Goal: Information Seeking & Learning: Learn about a topic

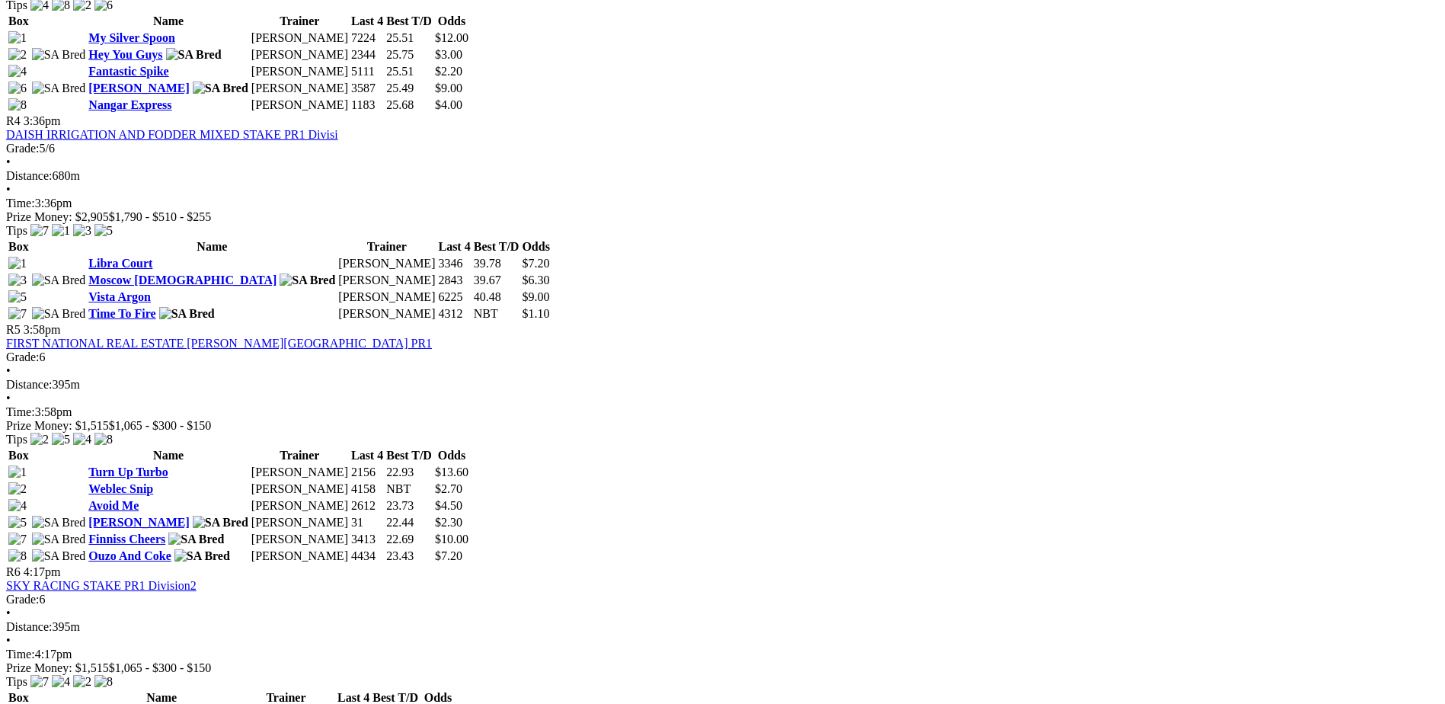
scroll to position [1103, 0]
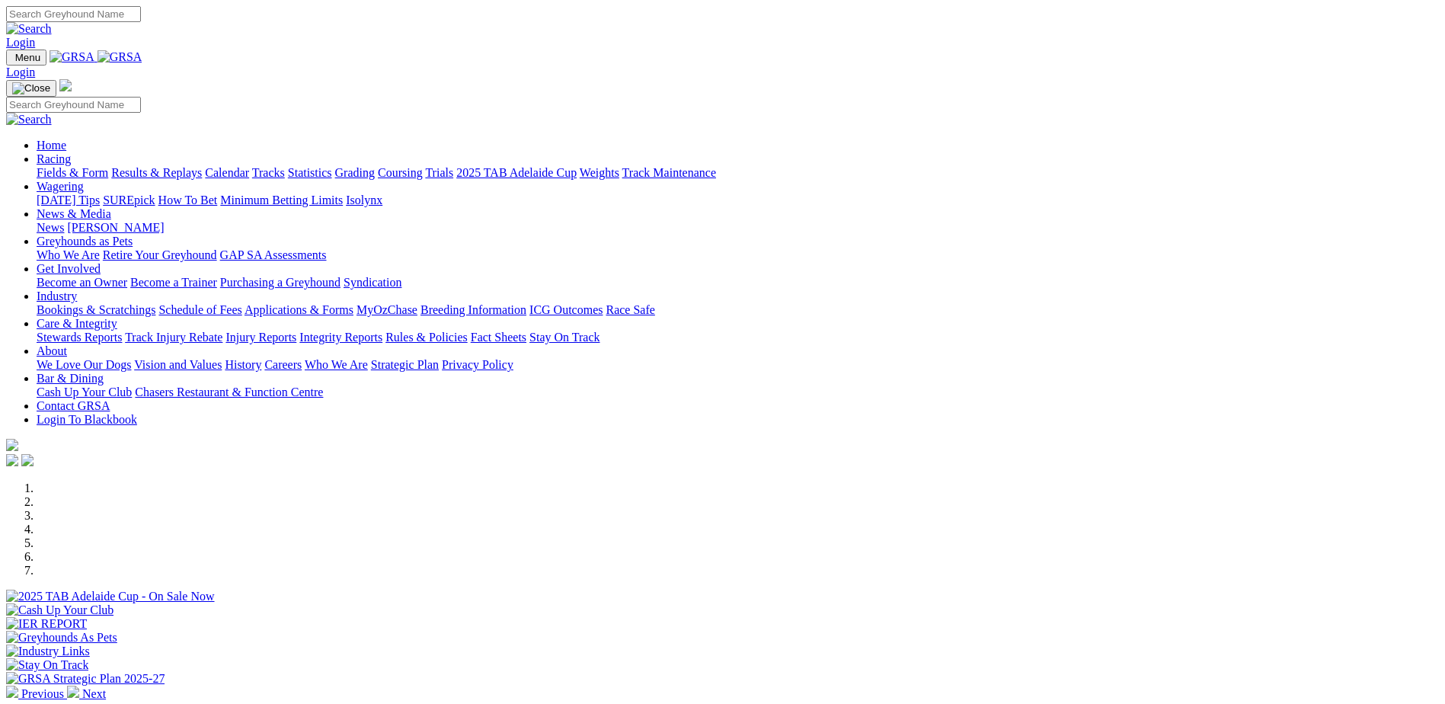
scroll to position [305, 0]
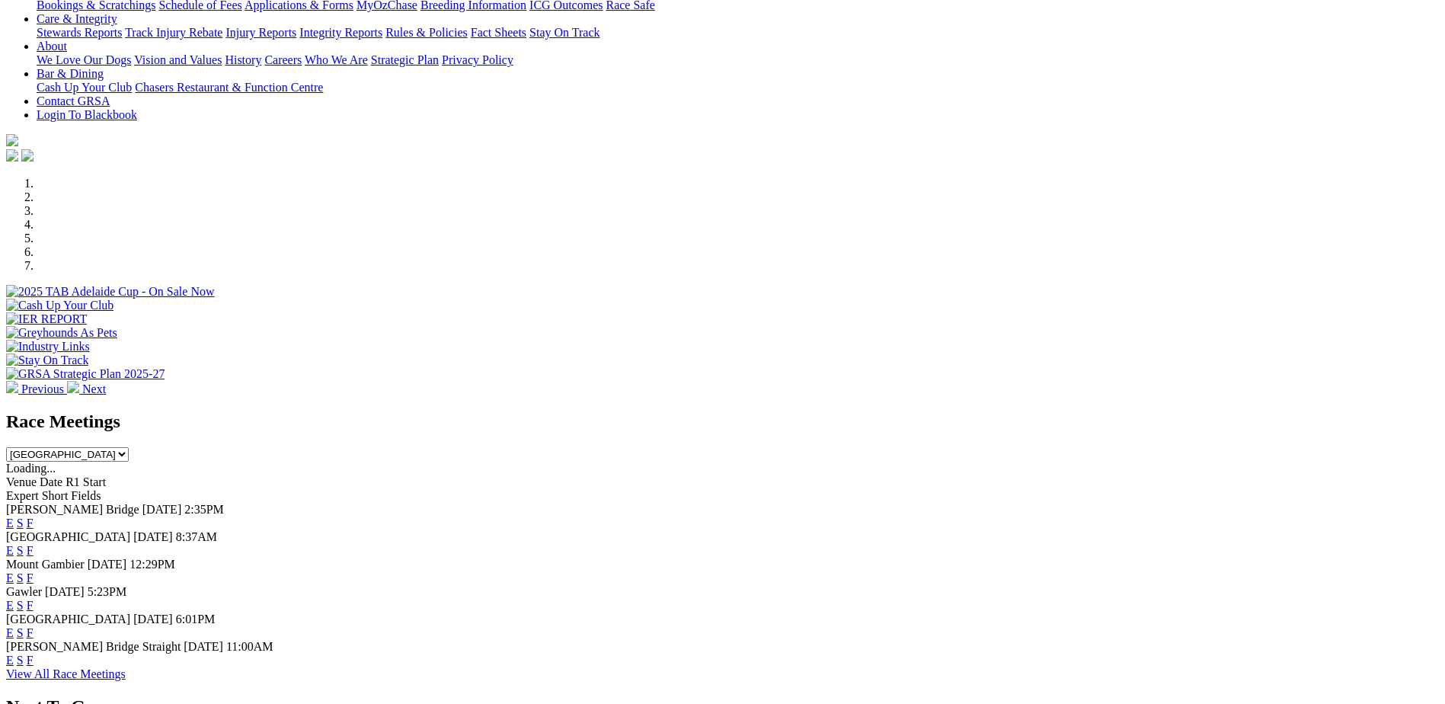
drag, startPoint x: 0, startPoint y: 0, endPoint x: 803, endPoint y: 450, distance: 920.7
click at [14, 544] on link "E" at bounding box center [10, 550] width 8 height 13
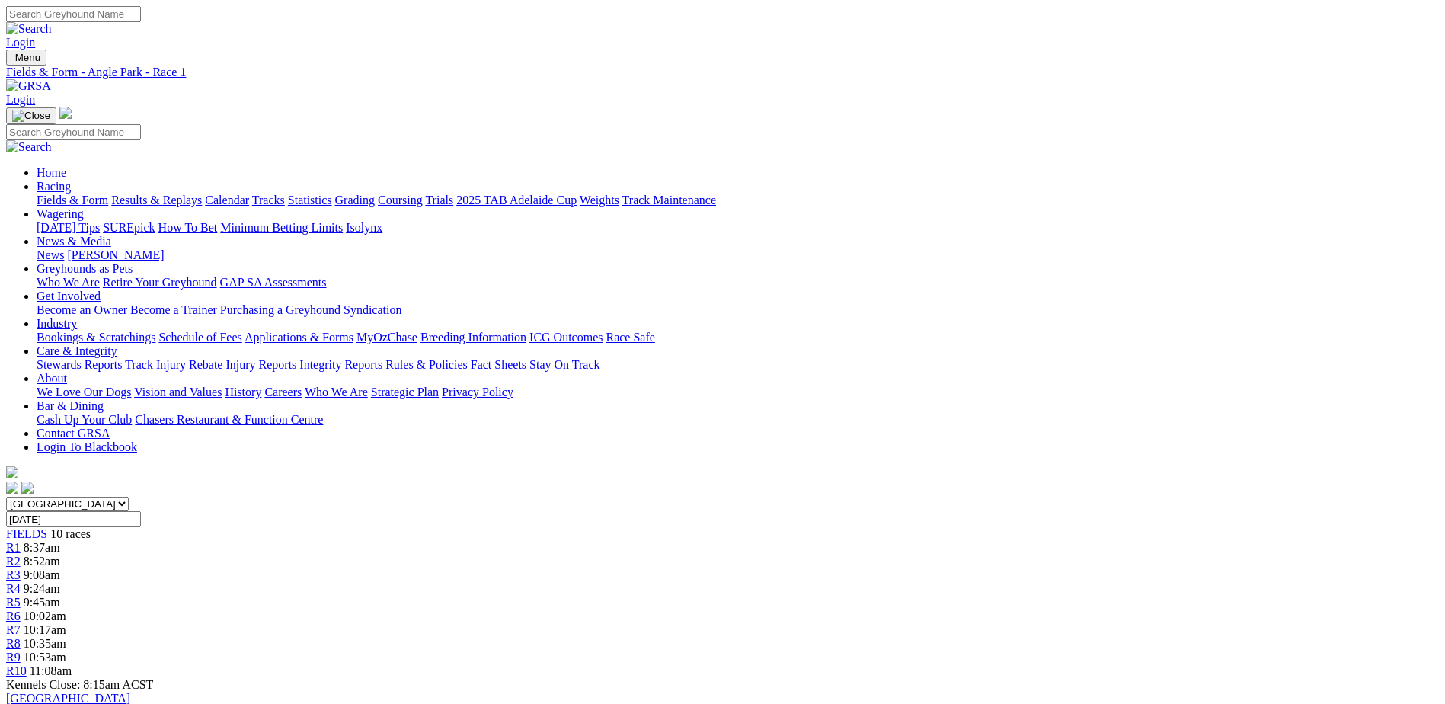
click at [51, 79] on link at bounding box center [28, 85] width 45 height 13
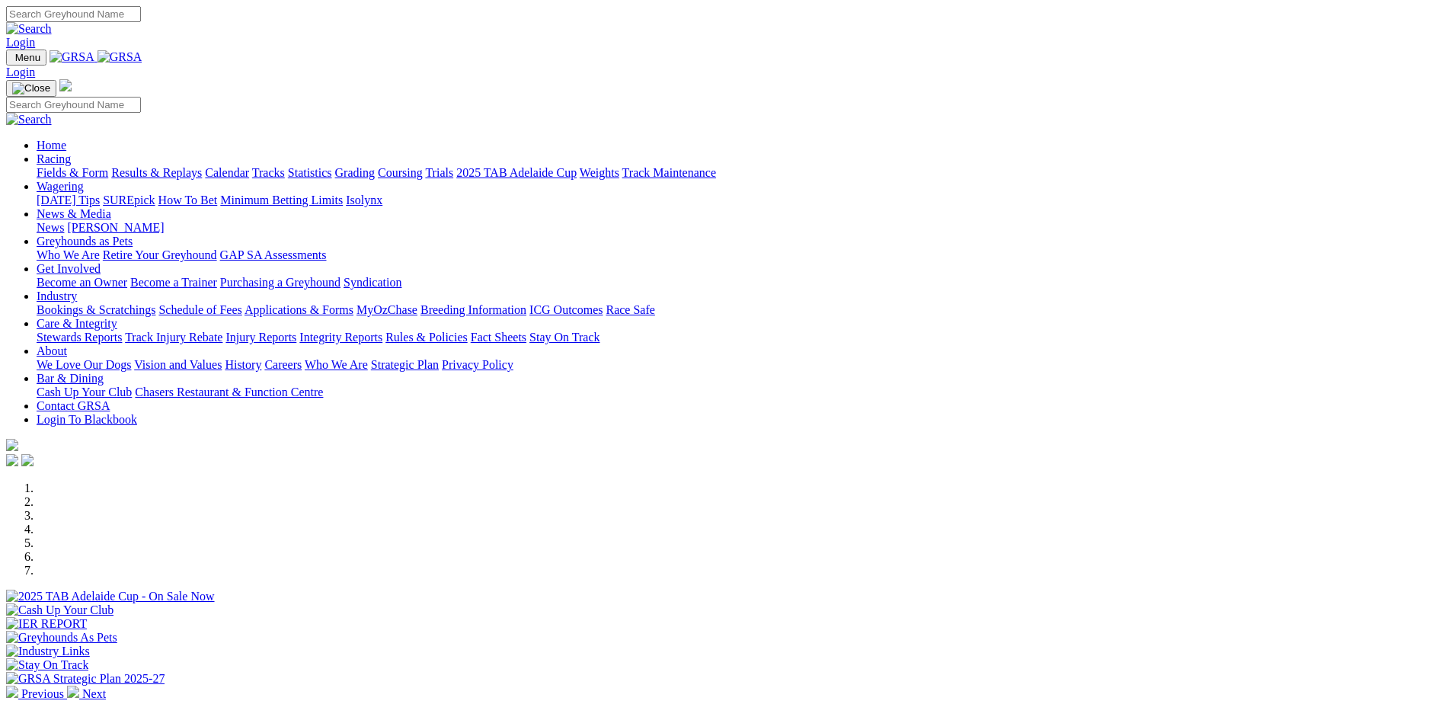
scroll to position [305, 0]
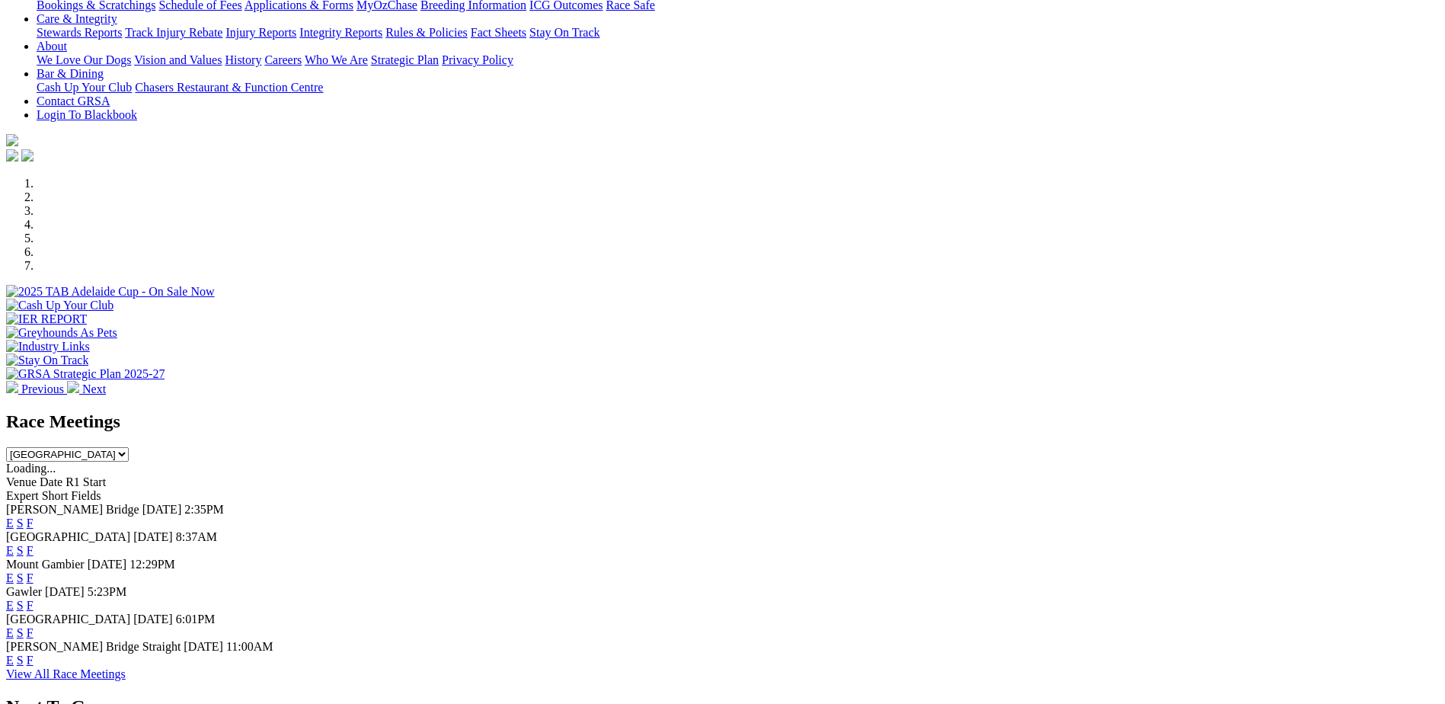
click at [34, 544] on link "F" at bounding box center [30, 550] width 7 height 13
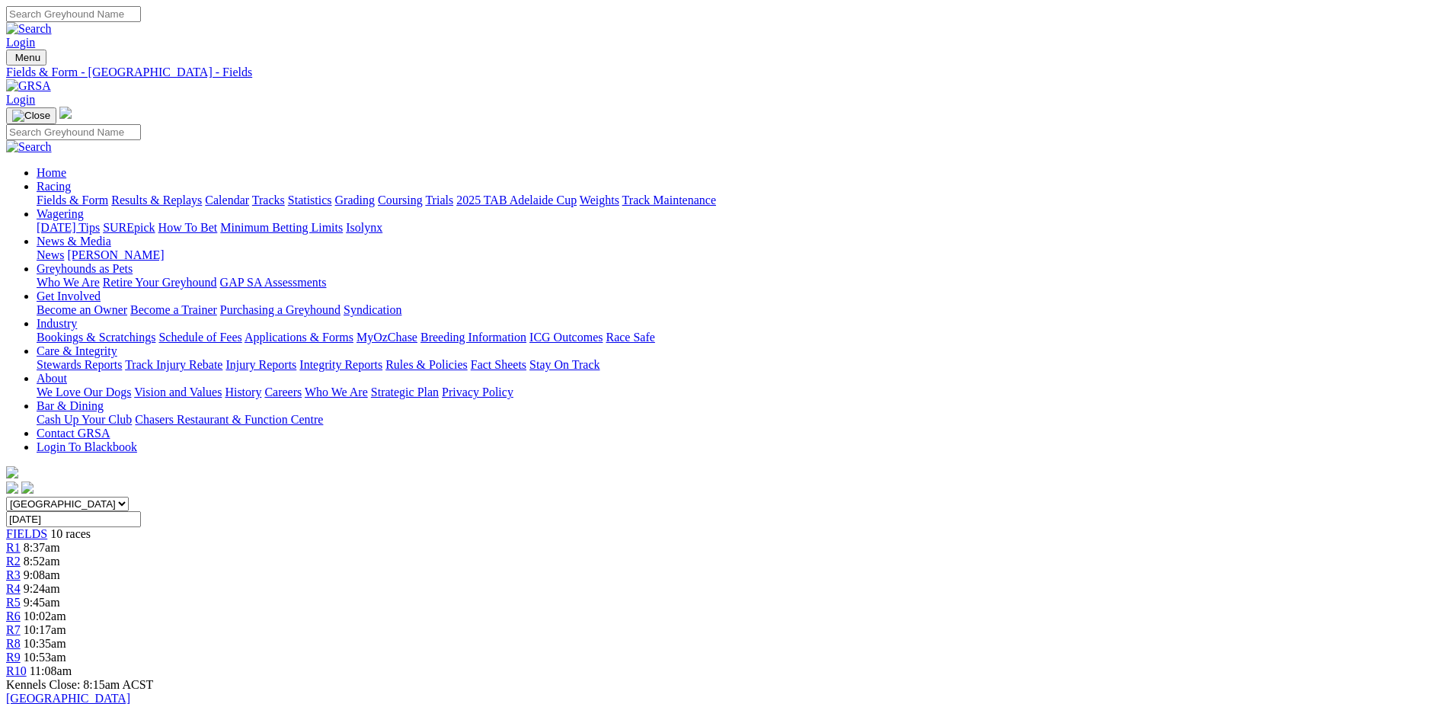
click at [51, 79] on img at bounding box center [28, 86] width 45 height 14
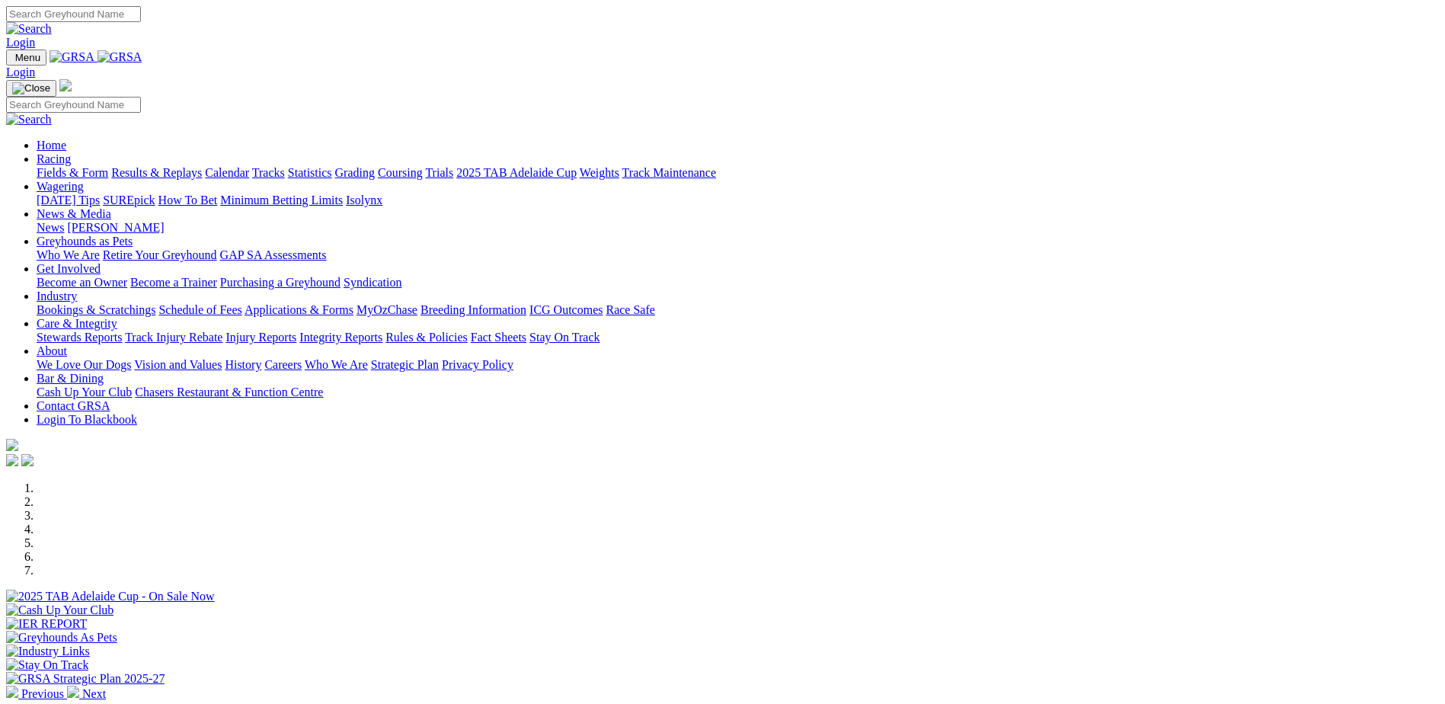
scroll to position [305, 0]
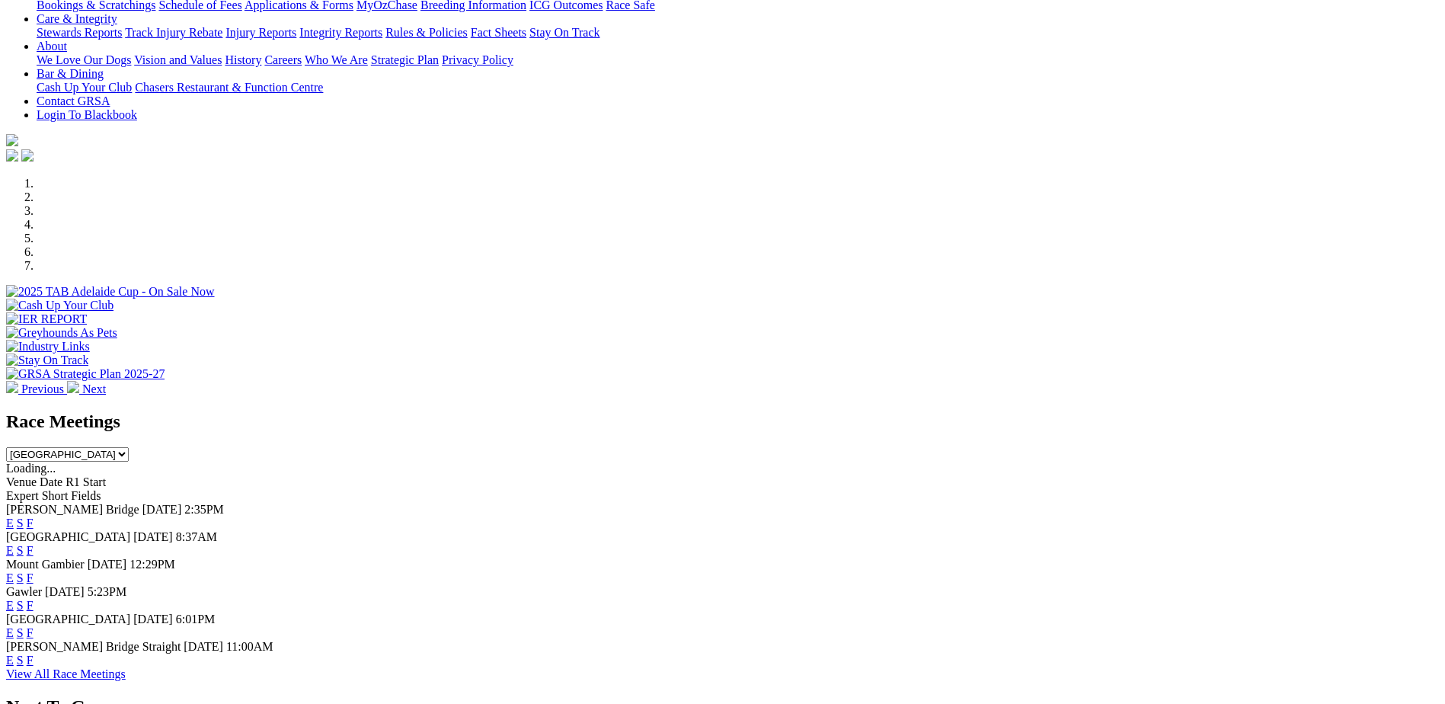
click at [14, 544] on link "E" at bounding box center [10, 550] width 8 height 13
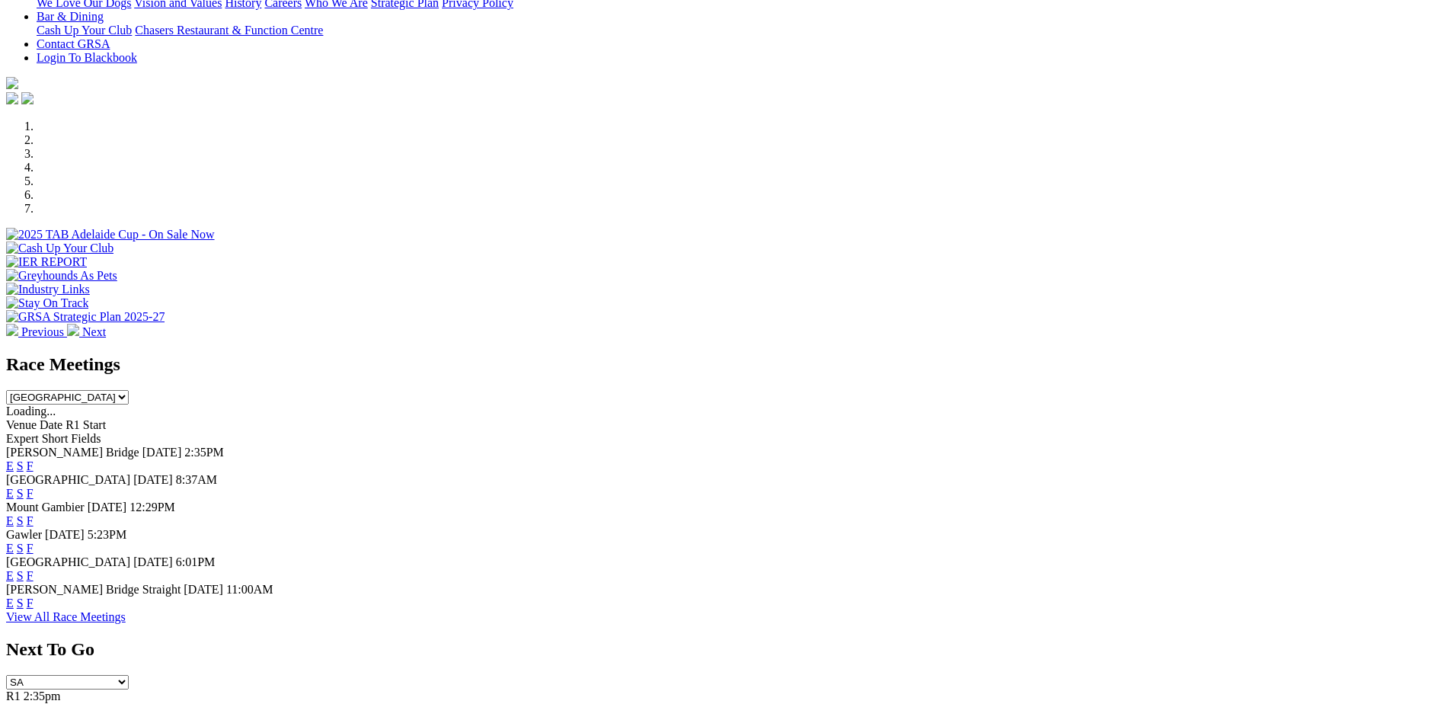
scroll to position [457, 0]
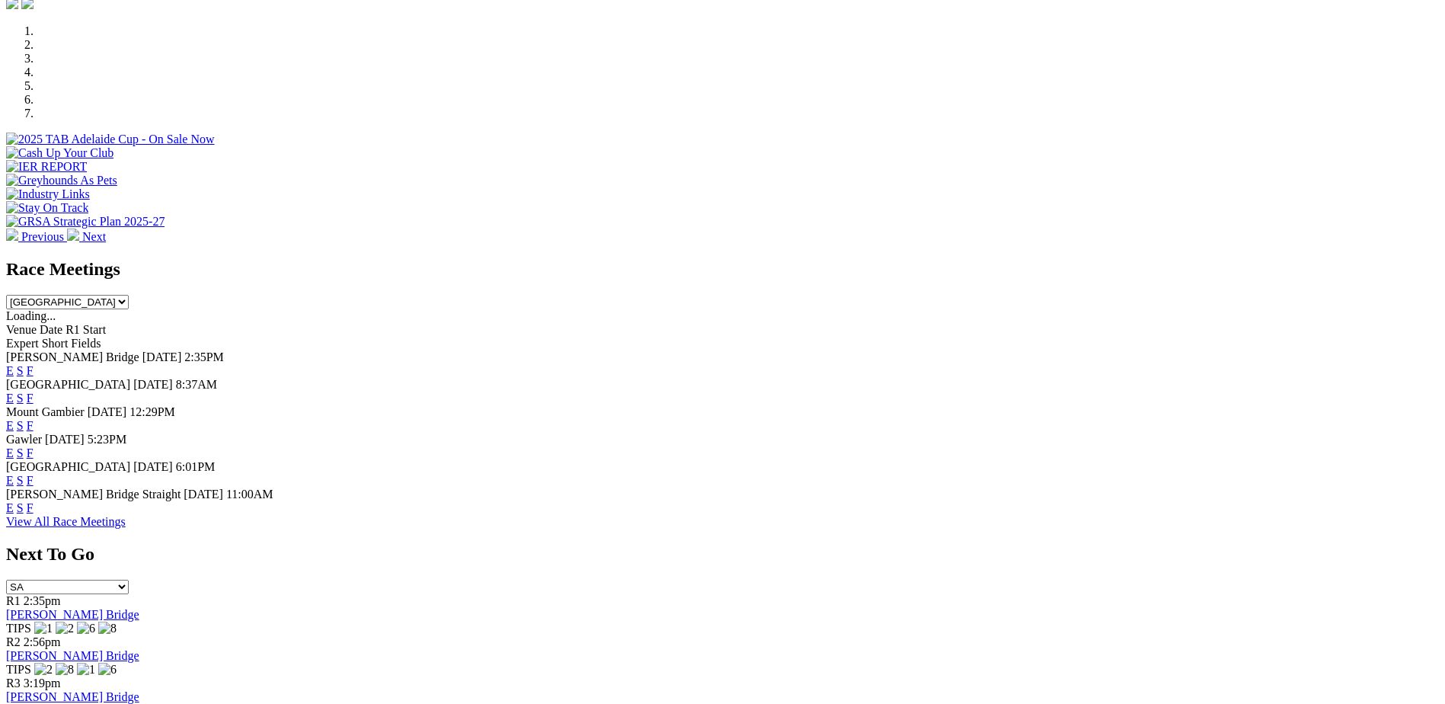
click at [34, 474] on link "F" at bounding box center [30, 480] width 7 height 13
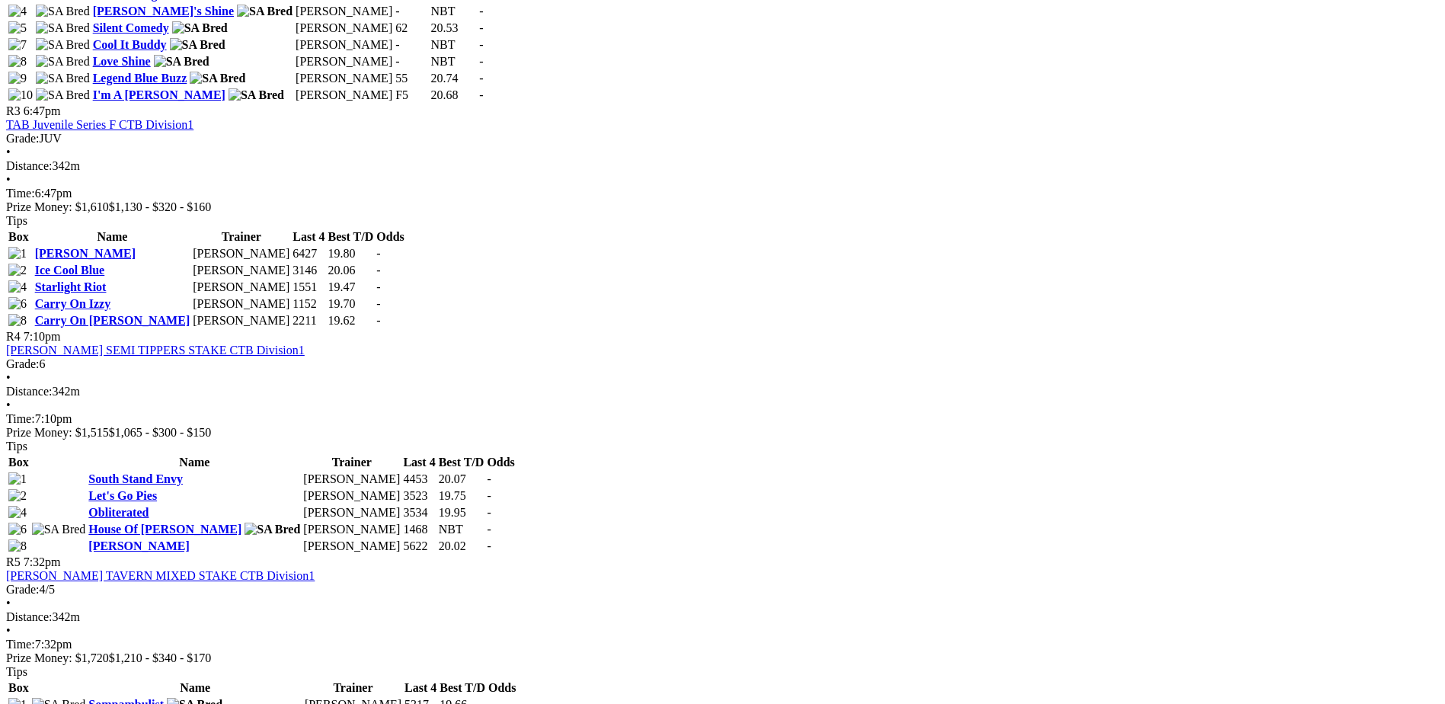
scroll to position [1524, 0]
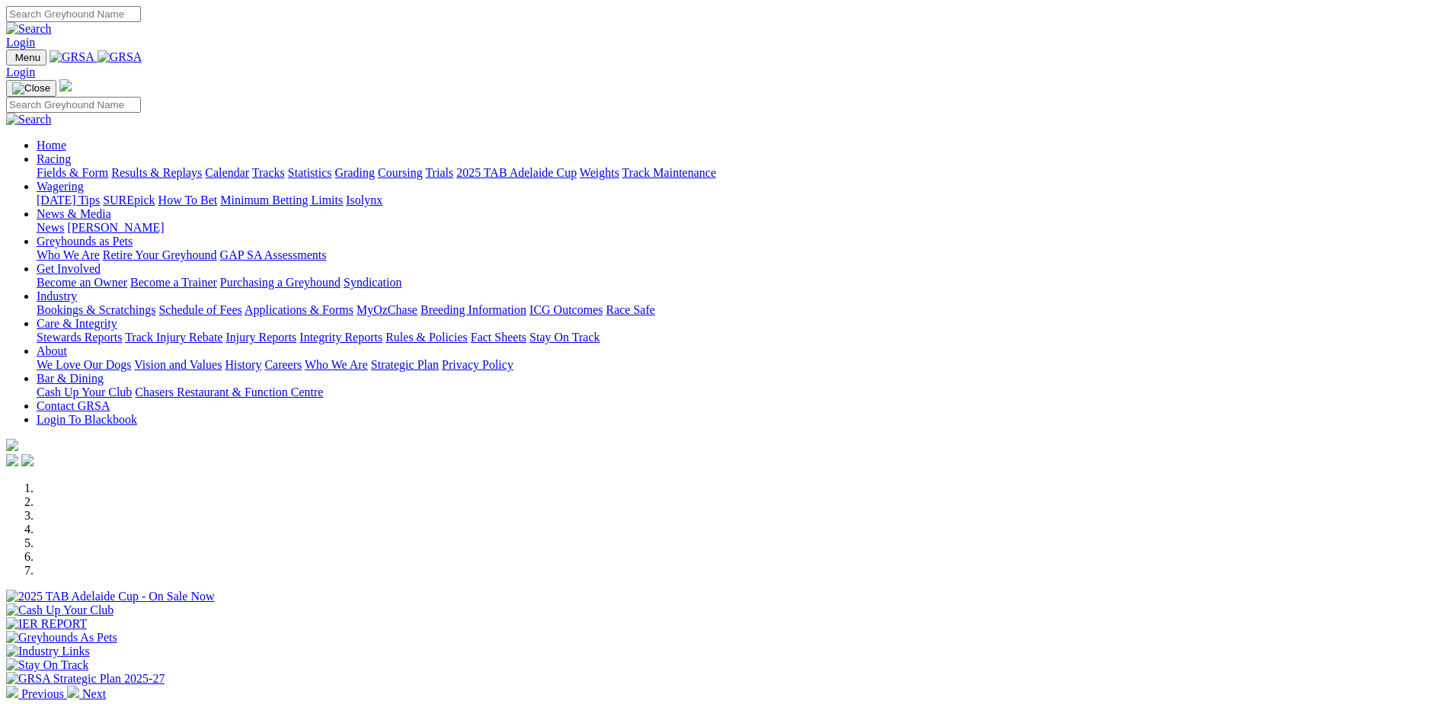
scroll to position [457, 0]
